Goal: Task Accomplishment & Management: Use online tool/utility

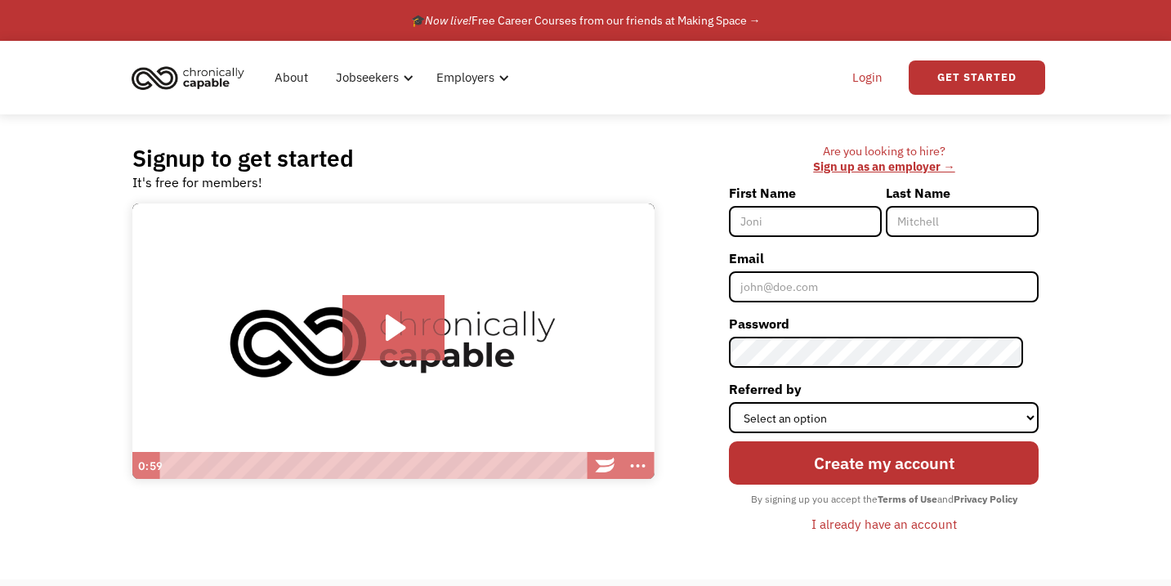
click at [866, 74] on link "Login" at bounding box center [868, 77] width 50 height 52
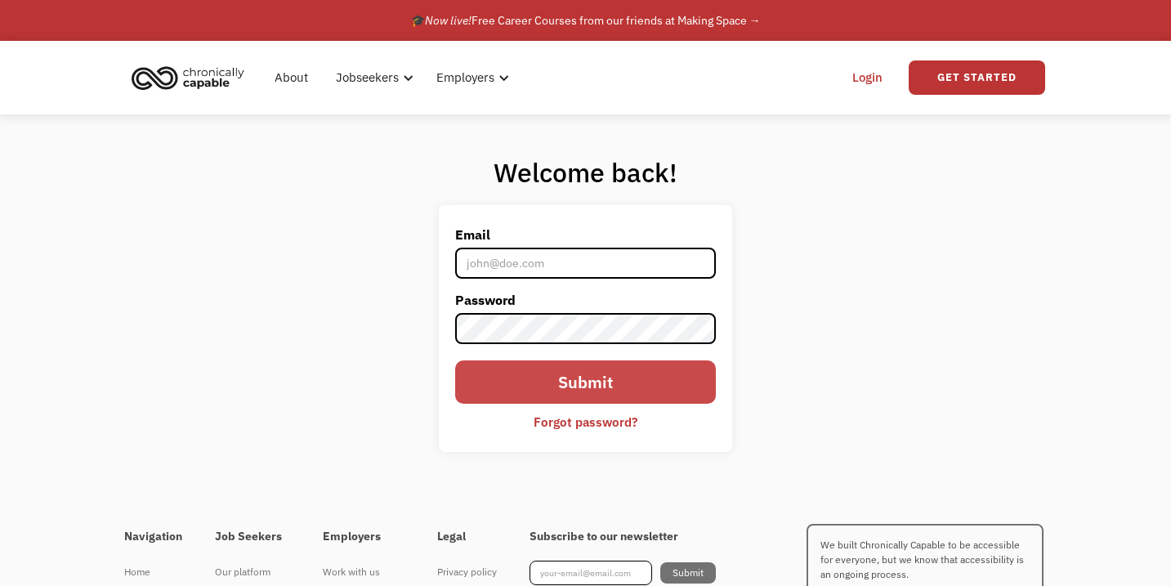
type input "[EMAIL_ADDRESS][DOMAIN_NAME]"
click at [515, 381] on input "Submit" at bounding box center [585, 381] width 260 height 43
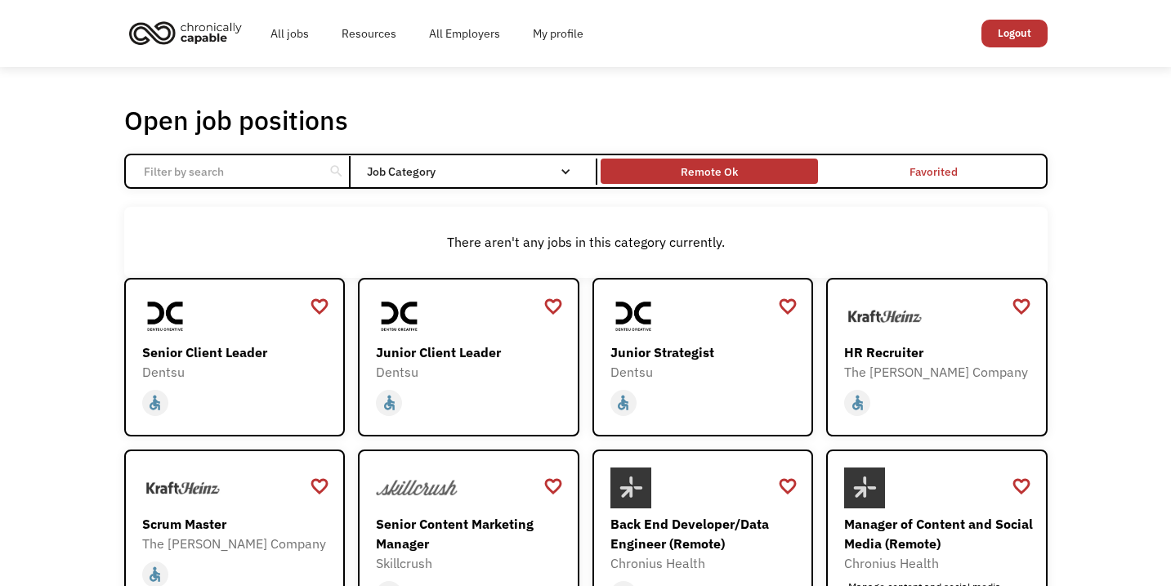
click at [761, 172] on div "Remote Ok" at bounding box center [709, 171] width 217 height 17
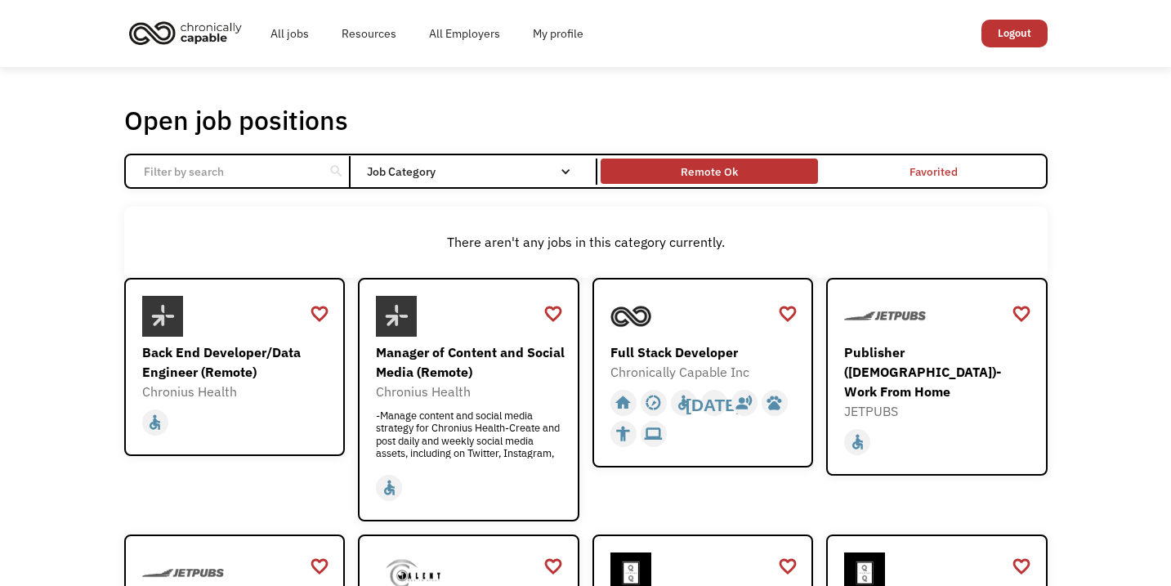
click at [761, 172] on div "Remote Ok" at bounding box center [709, 171] width 217 height 17
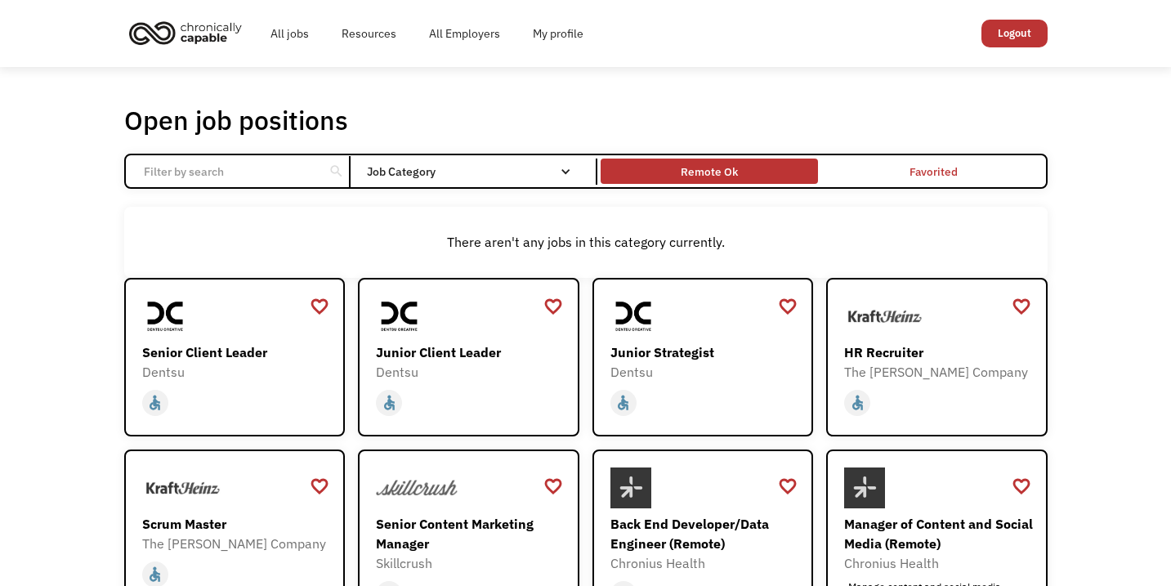
click at [722, 177] on div "Remote Ok" at bounding box center [709, 172] width 57 height 20
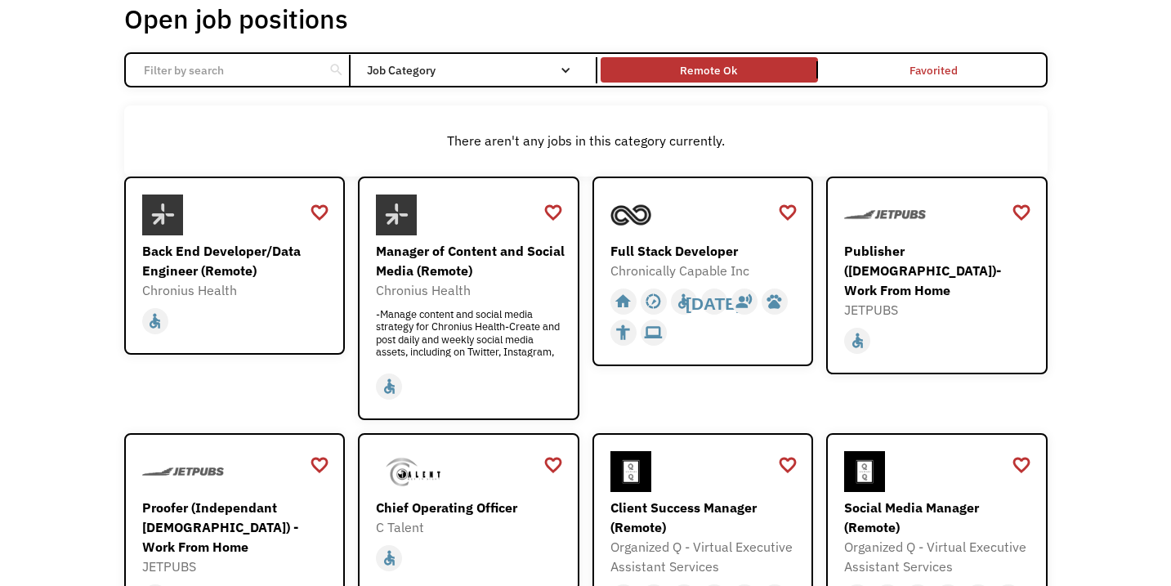
scroll to position [107, 0]
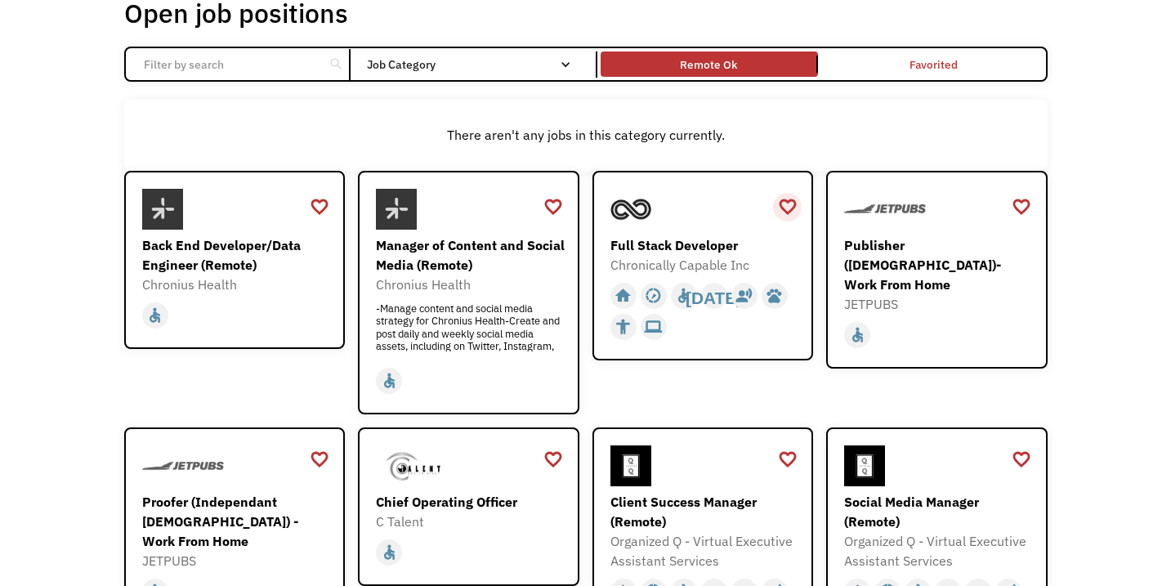
click at [792, 204] on div "favorite_border" at bounding box center [788, 207] width 20 height 25
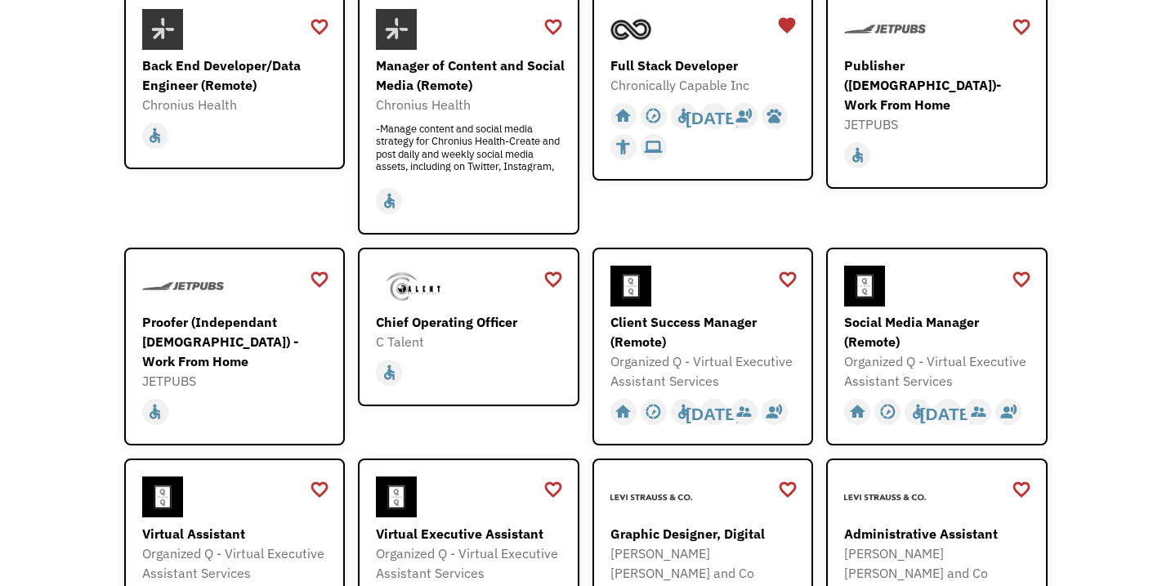
scroll to position [291, 0]
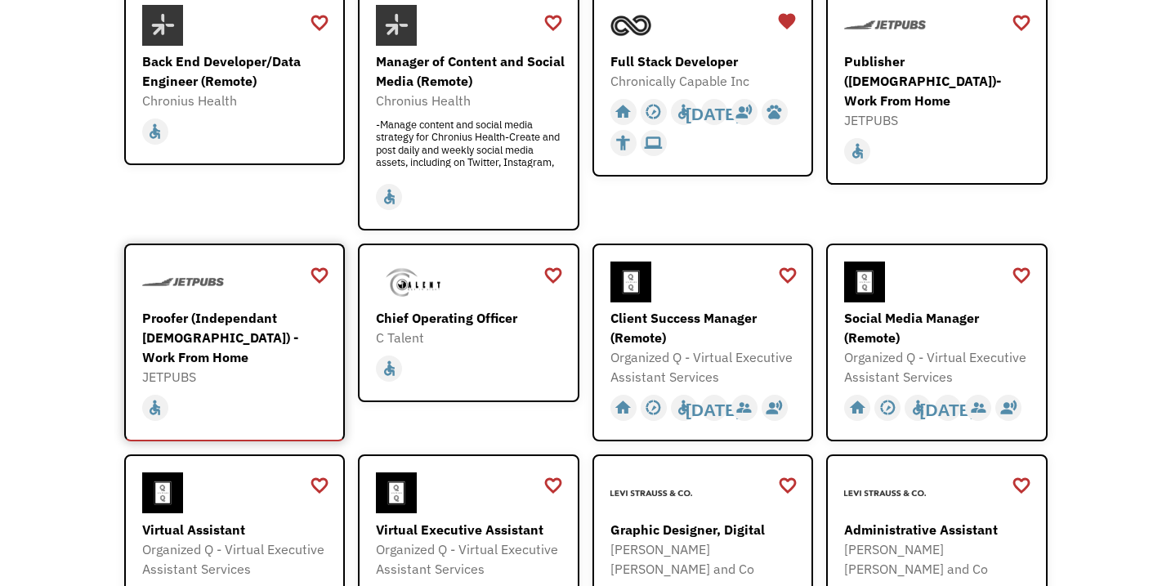
click at [221, 387] on div "home slow_motion_video accessible today not_interested supervisor_account recor…" at bounding box center [237, 405] width 190 height 37
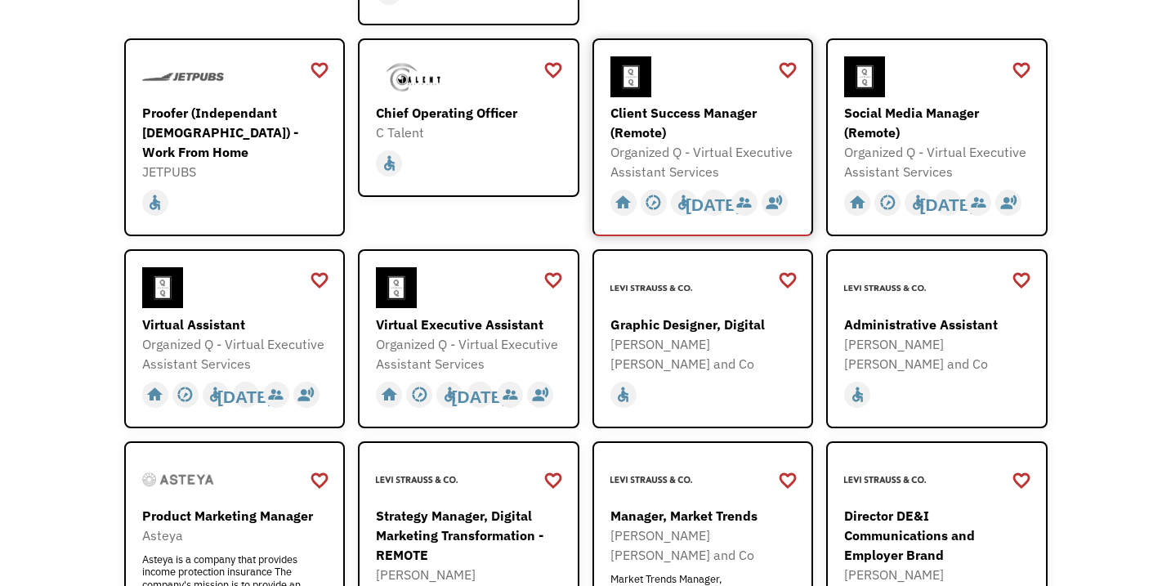
scroll to position [502, 0]
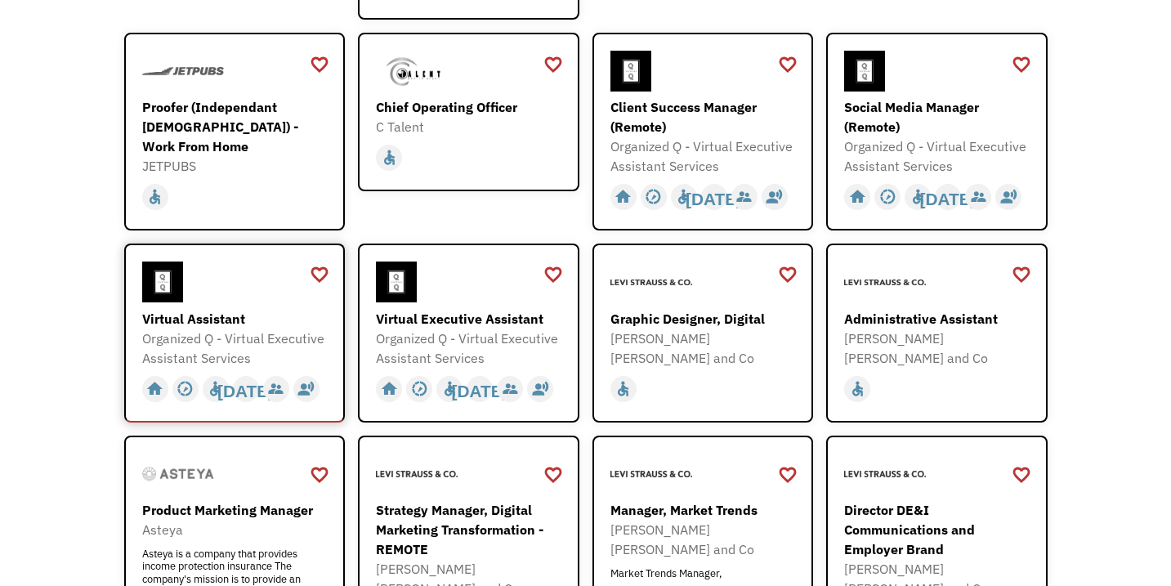
click at [256, 347] on div "Organized Q - Virtual Executive Assistant Services" at bounding box center [237, 348] width 190 height 39
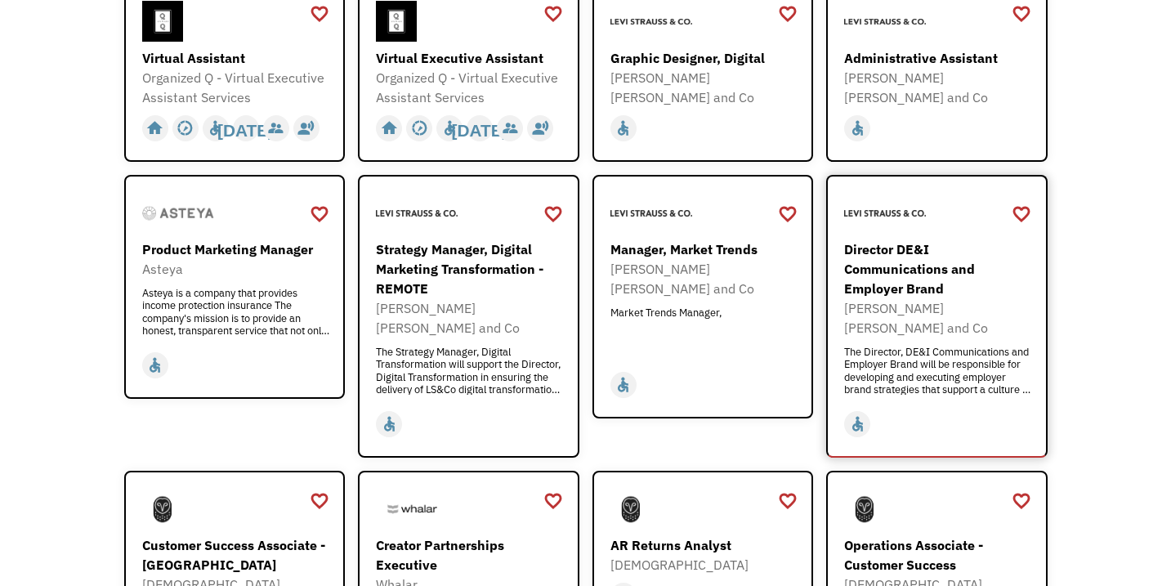
scroll to position [767, 0]
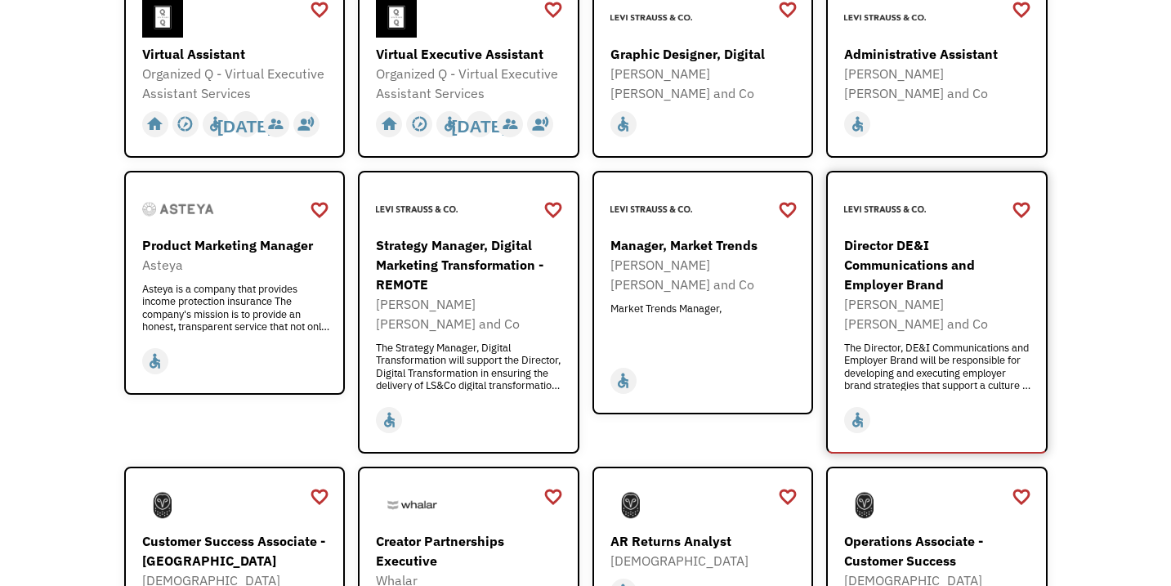
click at [923, 311] on div "[PERSON_NAME] [PERSON_NAME] and Co" at bounding box center [939, 313] width 190 height 39
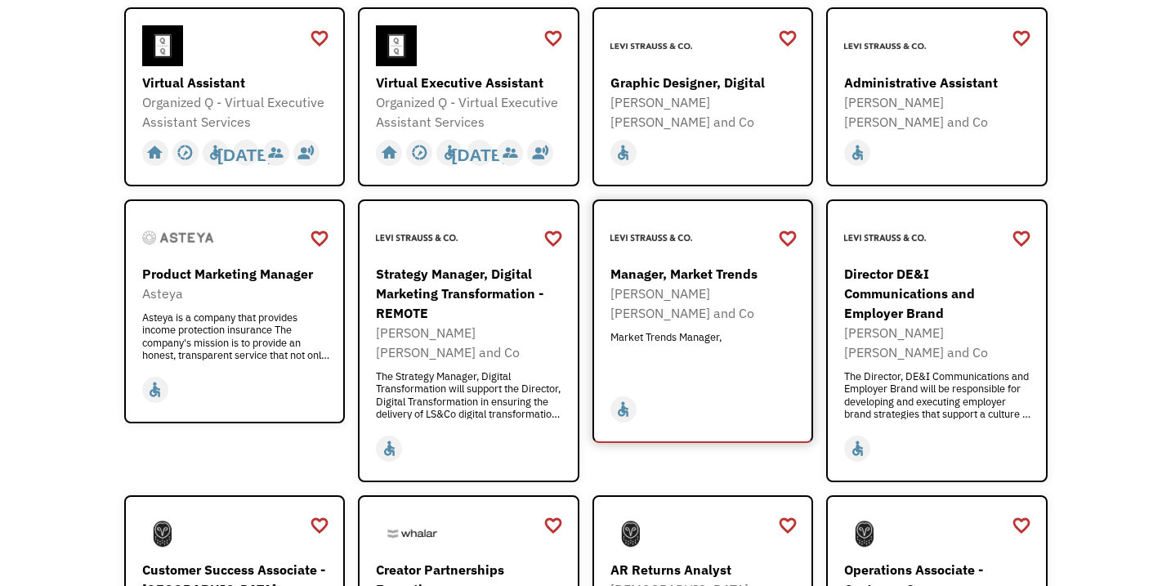
scroll to position [724, 0]
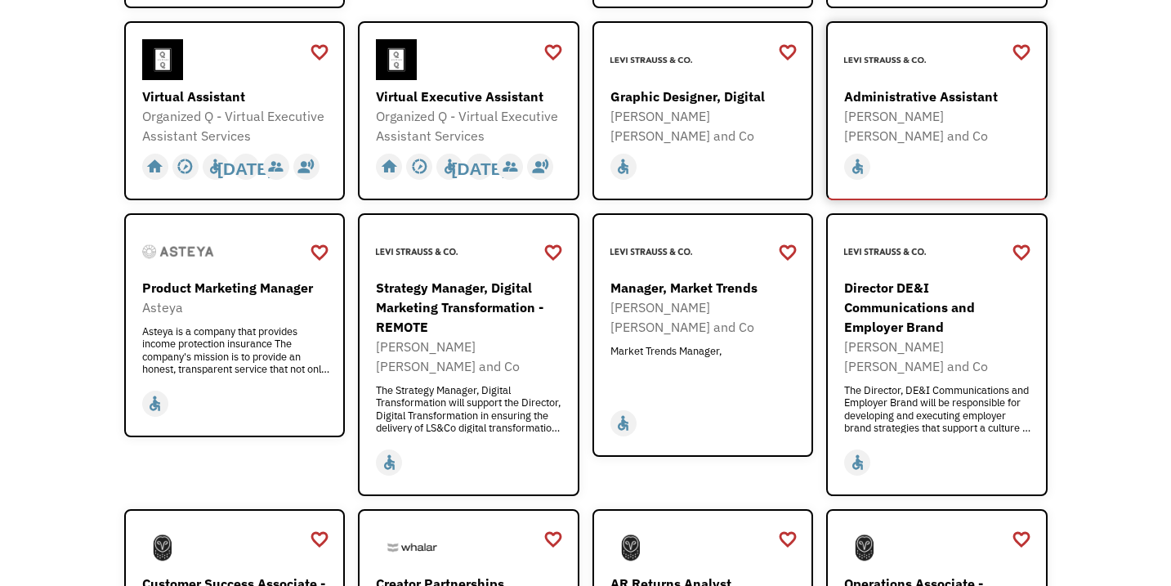
click at [936, 81] on div "Administrative Assistant Levi Strauss and Co https://levistraussandco.wd5.mywor…" at bounding box center [939, 91] width 190 height 105
click at [1022, 50] on div "favorite_border" at bounding box center [1022, 52] width 20 height 25
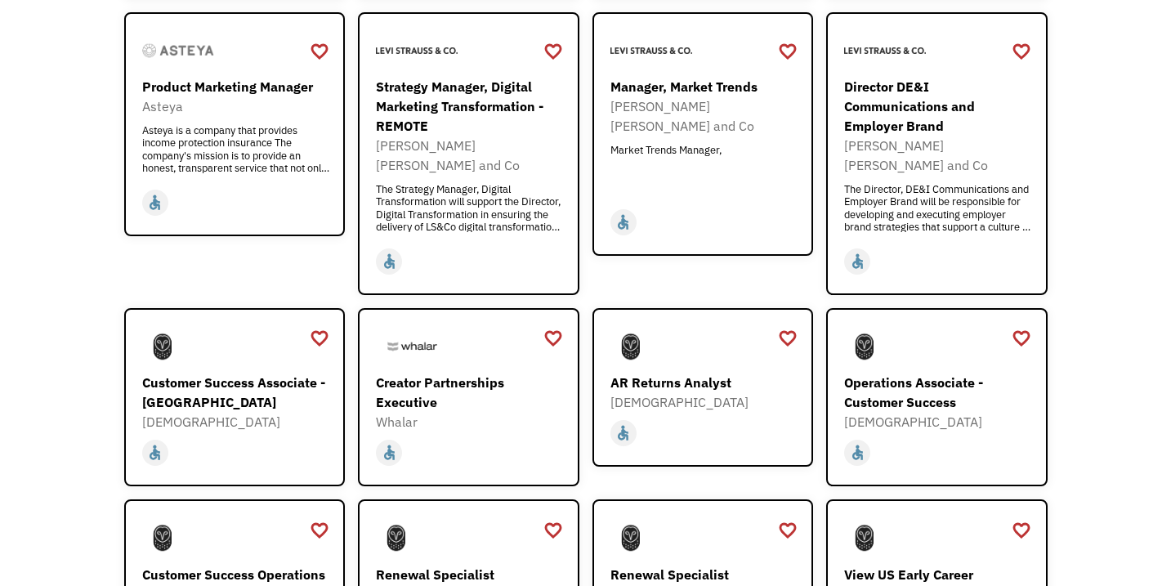
scroll to position [927, 0]
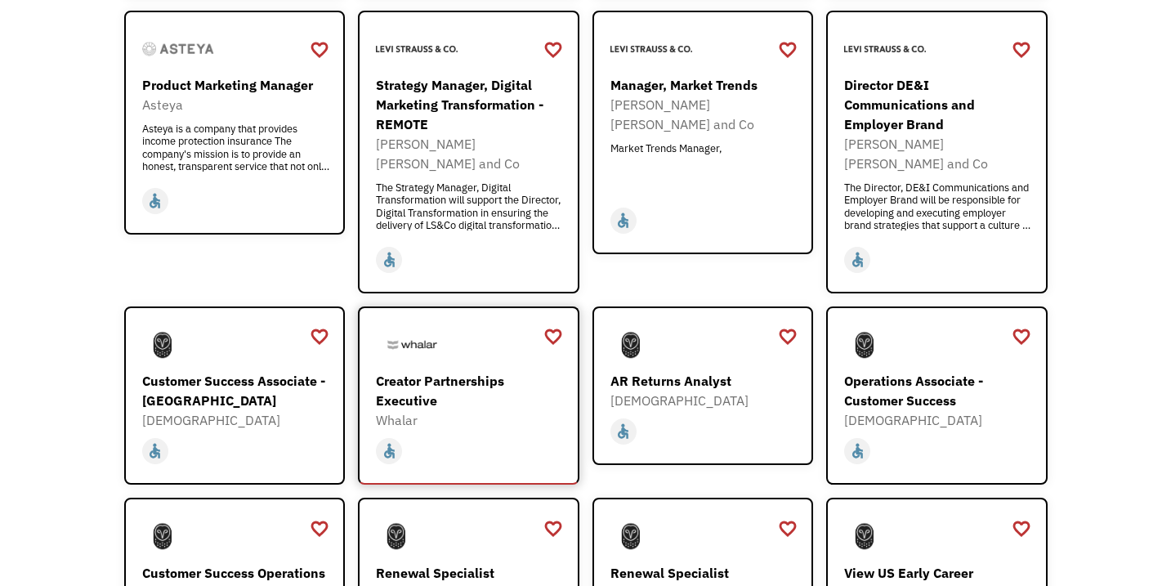
click at [454, 410] on div "Whalar" at bounding box center [471, 420] width 190 height 20
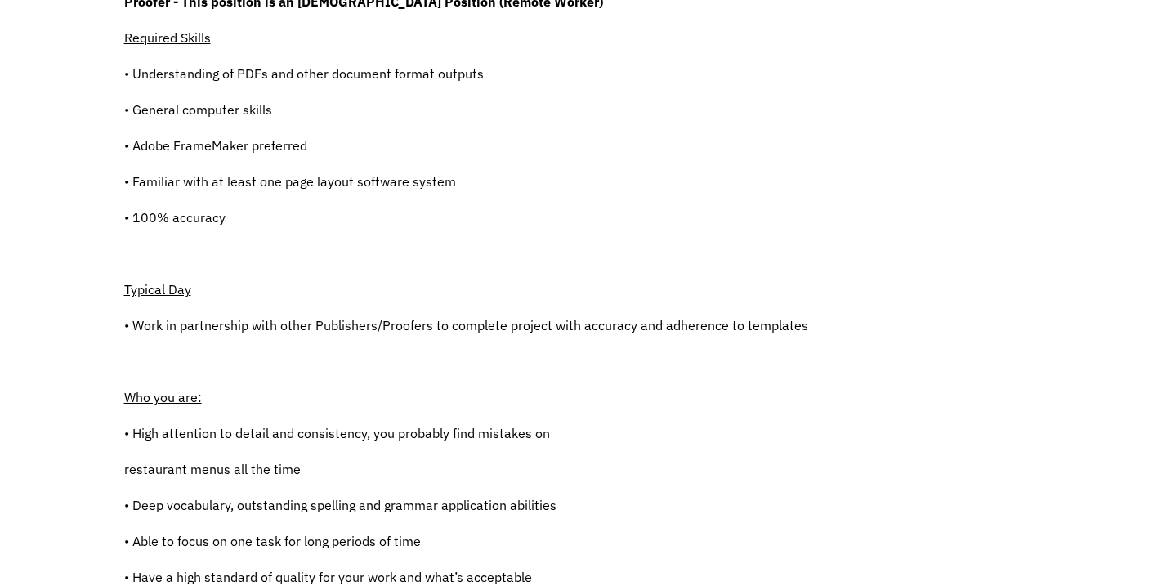
scroll to position [418, 0]
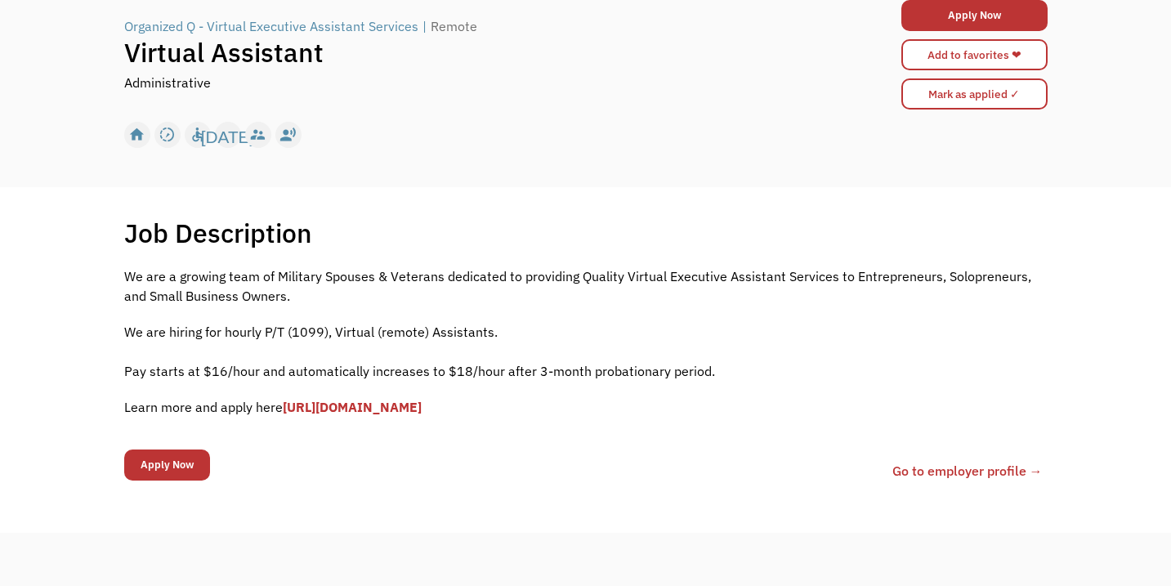
scroll to position [141, 0]
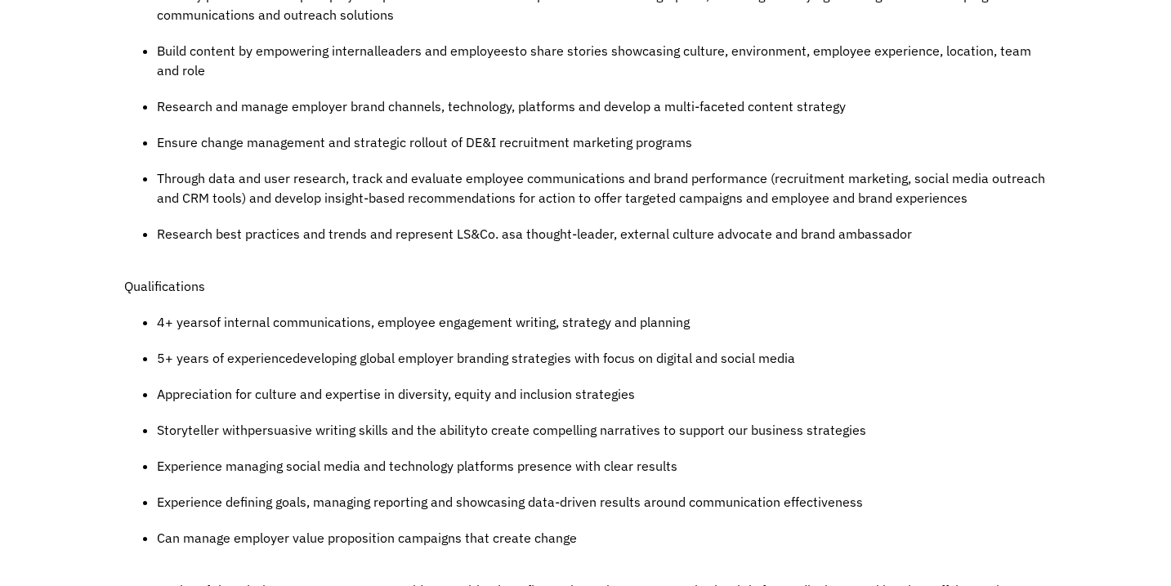
scroll to position [1164, 0]
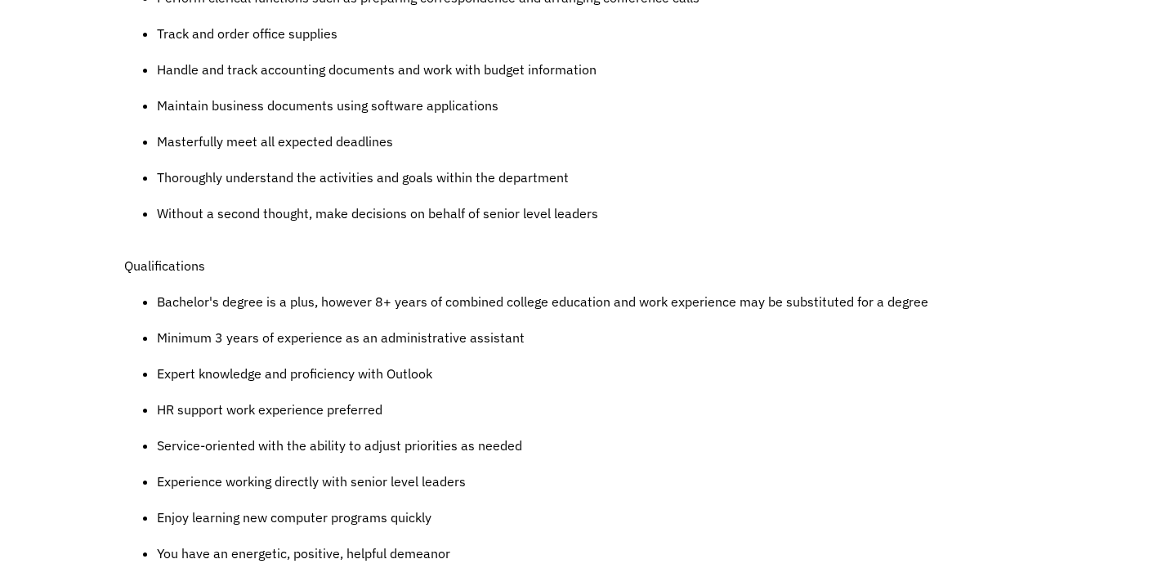
scroll to position [898, 0]
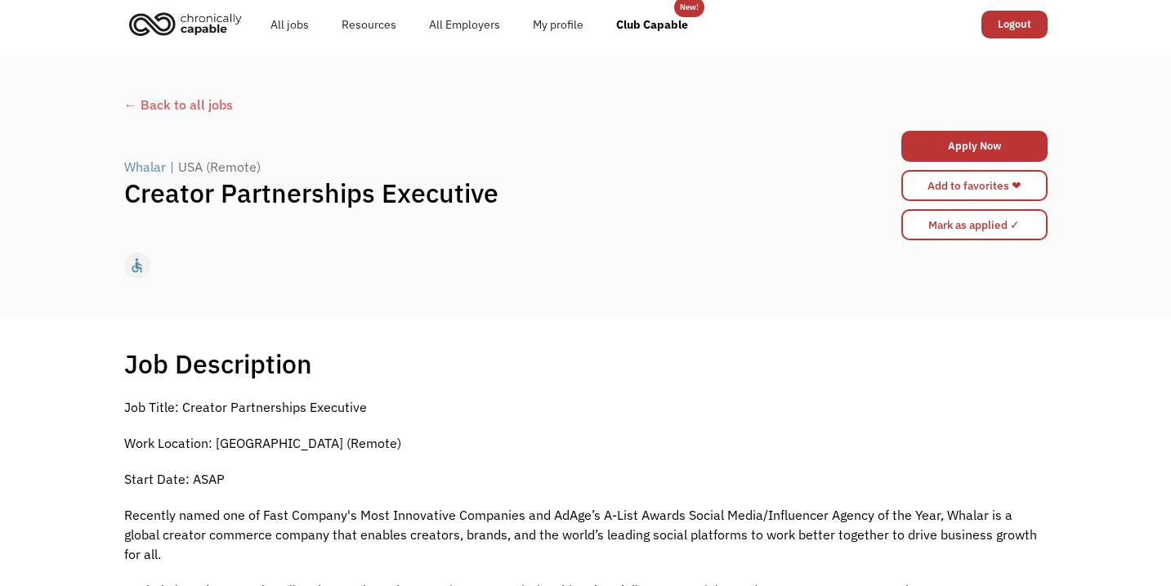
scroll to position [2, 0]
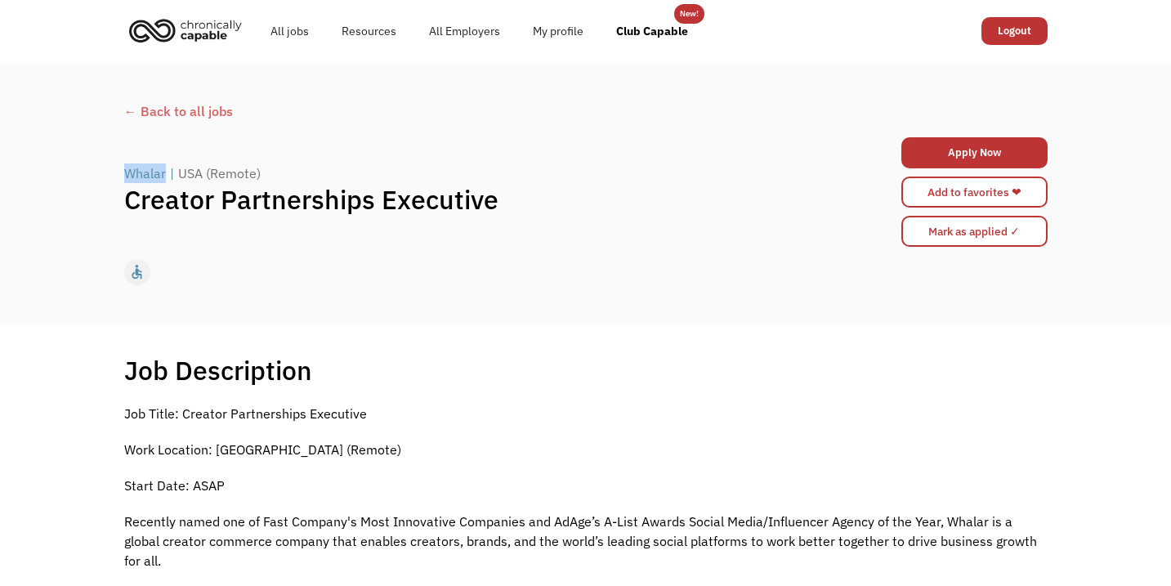
drag, startPoint x: 115, startPoint y: 168, endPoint x: 163, endPoint y: 180, distance: 49.8
click at [163, 180] on div "← Back to all jobs Whalar | [GEOGRAPHIC_DATA] (Remote) Creator Partnerships Exe…" at bounding box center [586, 194] width 956 height 201
copy div "Whalar"
click at [564, 361] on div "Job Description Filter using keywords Search" at bounding box center [586, 370] width 924 height 33
click at [994, 199] on link "Add to favorites ❤" at bounding box center [974, 192] width 146 height 31
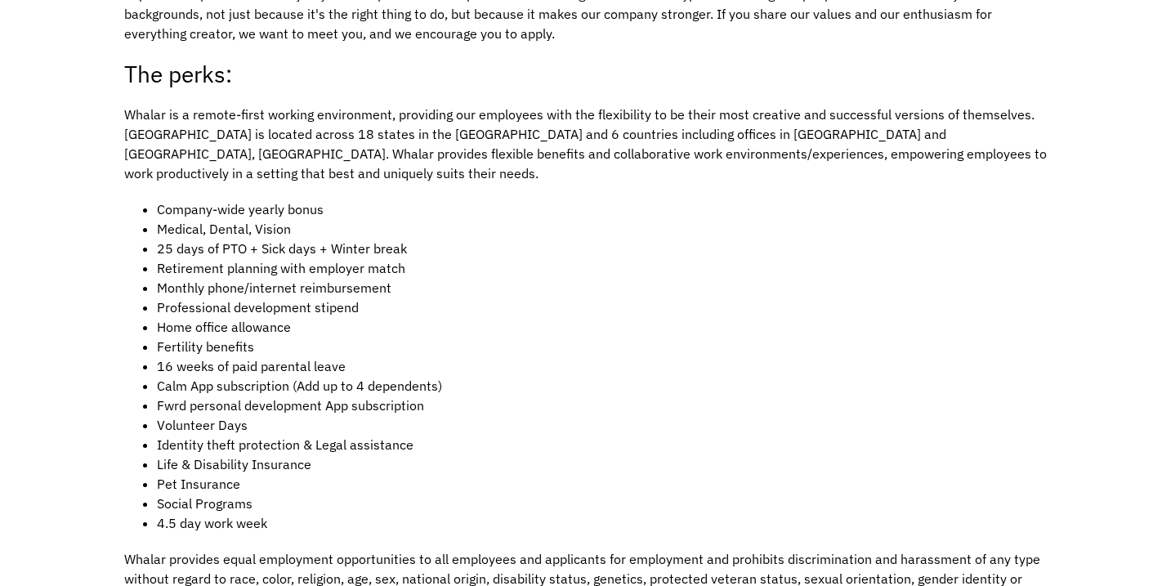
scroll to position [2034, 0]
